Goal: Use online tool/utility: Utilize a website feature to perform a specific function

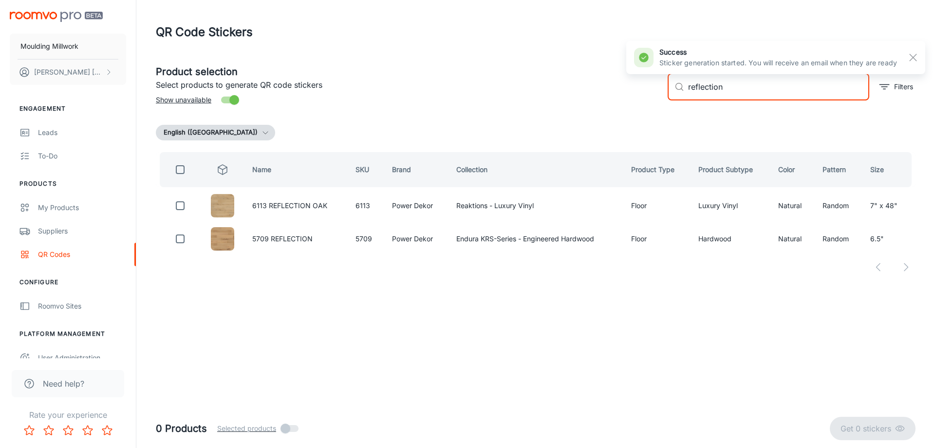
drag, startPoint x: 740, startPoint y: 83, endPoint x: 607, endPoint y: 89, distance: 133.2
click at [607, 89] on div "Product selection Select products to generate QR code stickers Show unavailable…" at bounding box center [532, 83] width 768 height 53
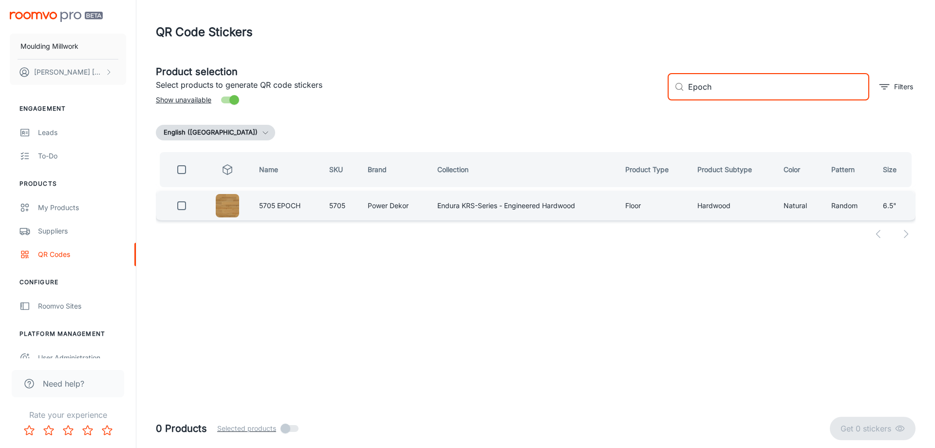
type input "Epoch"
click at [182, 203] on input "checkbox" at bounding box center [181, 205] width 19 height 19
checkbox input "true"
drag, startPoint x: 722, startPoint y: 86, endPoint x: 647, endPoint y: 89, distance: 75.6
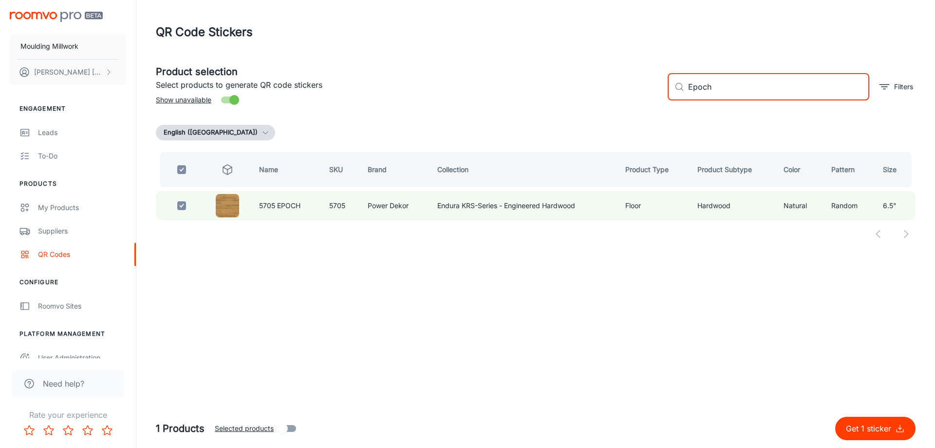
click at [647, 89] on div "Product selection Select products to generate QR code stickers Show unavailable…" at bounding box center [532, 83] width 768 height 53
type input "native"
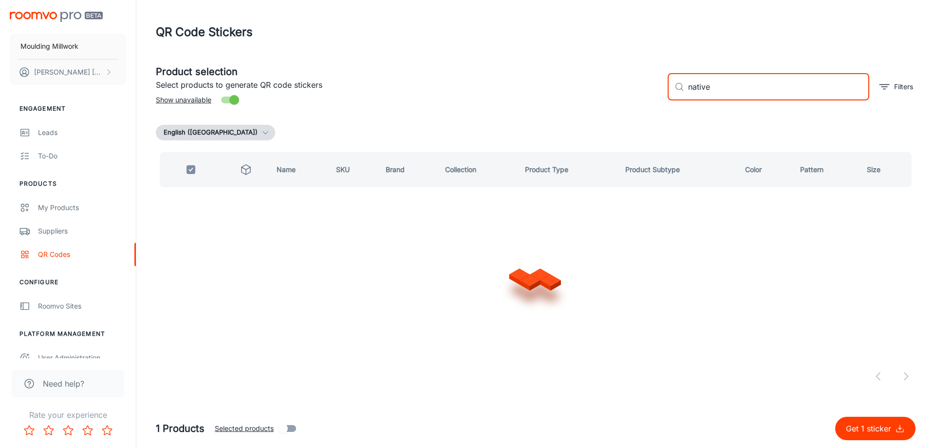
checkbox input "false"
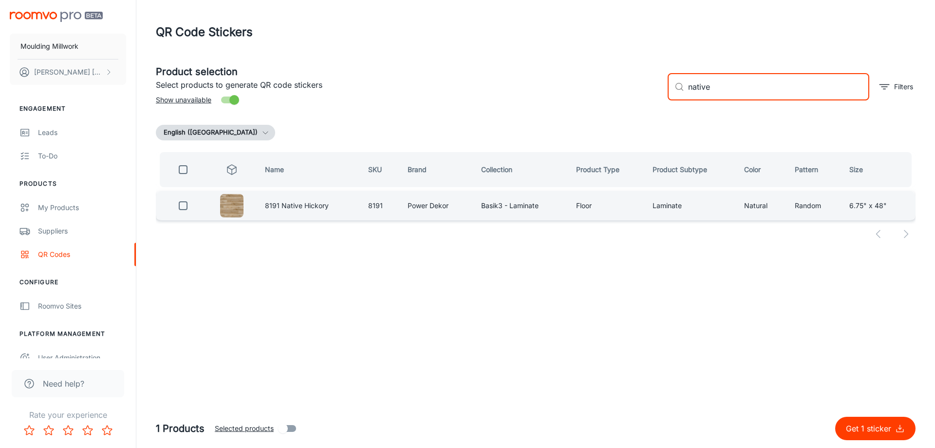
type input "native"
click at [184, 202] on input "checkbox" at bounding box center [182, 205] width 19 height 19
checkbox input "true"
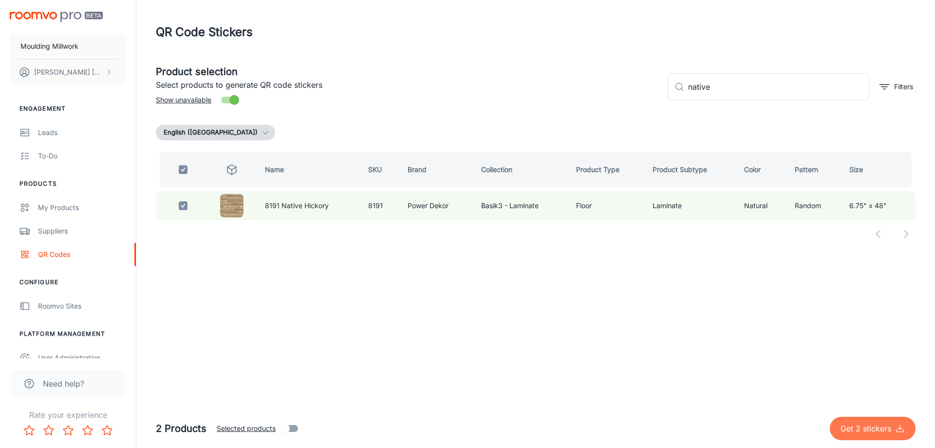
click at [875, 425] on p "Get 2 stickers" at bounding box center [868, 428] width 55 height 12
checkbox input "false"
